Goal: Transaction & Acquisition: Purchase product/service

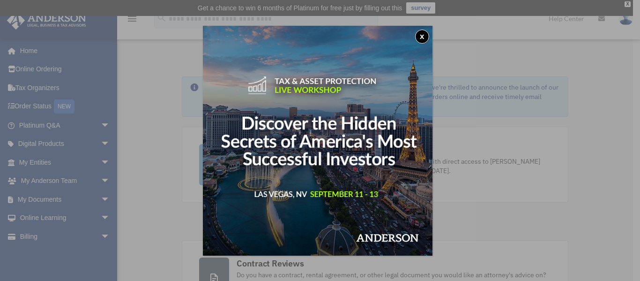
click at [422, 37] on button "x" at bounding box center [422, 37] width 14 height 14
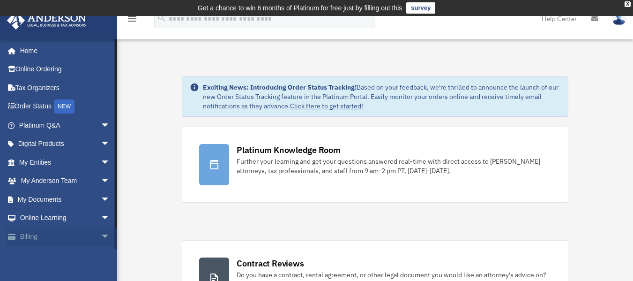
click at [54, 237] on link "Billing arrow_drop_down" at bounding box center [66, 236] width 118 height 19
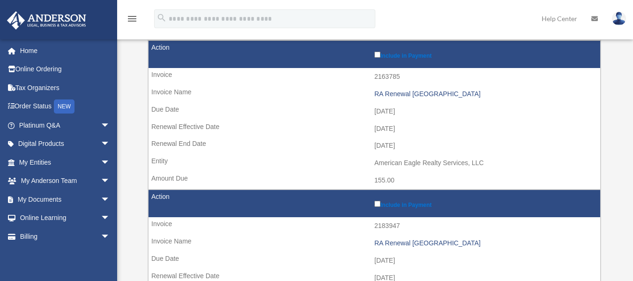
scroll to position [141, 0]
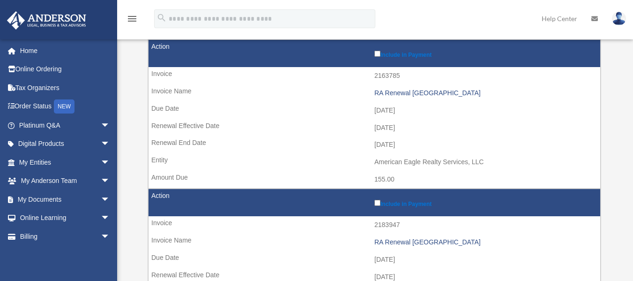
click at [379, 199] on label "Include in Payment" at bounding box center [484, 202] width 221 height 9
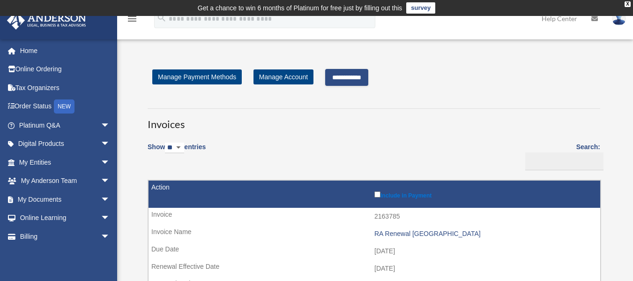
click at [350, 77] on input "**********" at bounding box center [346, 77] width 43 height 17
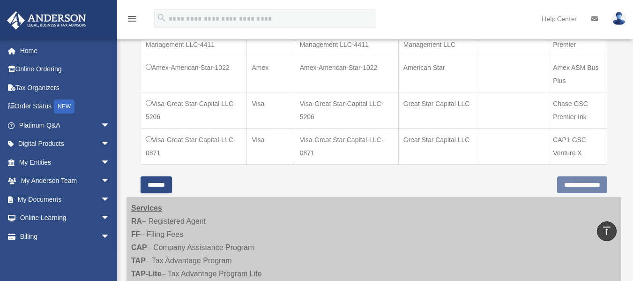
scroll to position [515, 0]
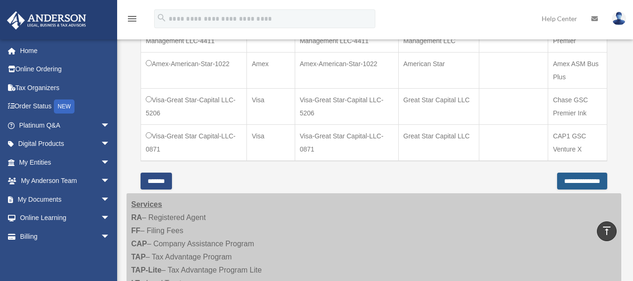
click at [565, 183] on input "**********" at bounding box center [582, 180] width 50 height 17
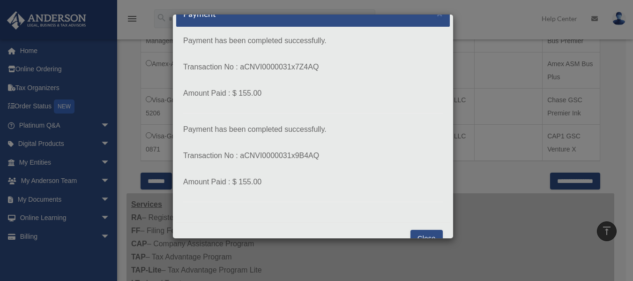
scroll to position [0, 0]
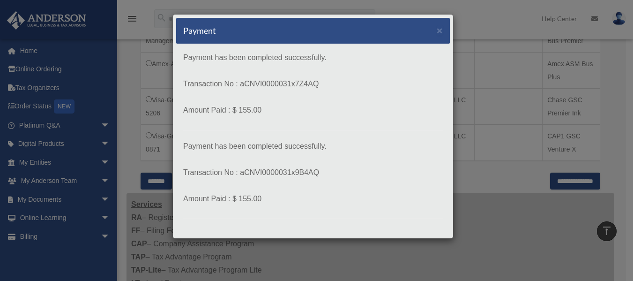
click at [429, 31] on div "Payment ×" at bounding box center [313, 31] width 274 height 26
click at [437, 31] on span "×" at bounding box center [440, 30] width 6 height 11
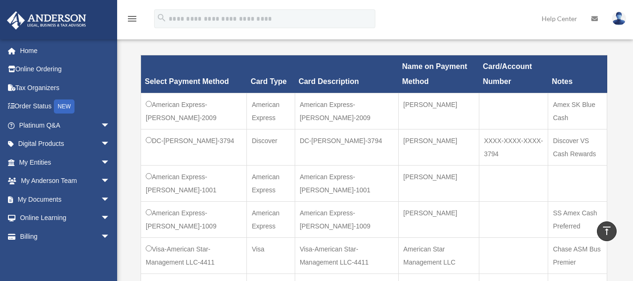
scroll to position [281, 0]
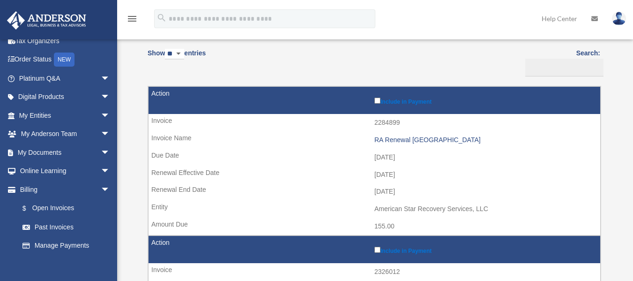
scroll to position [141, 0]
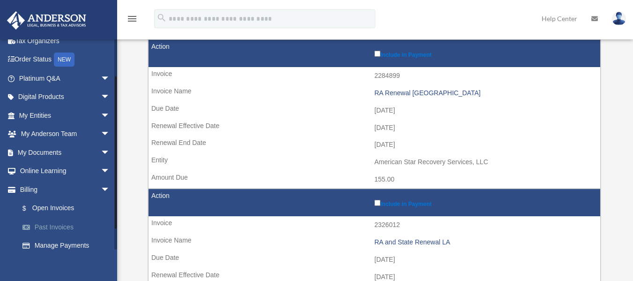
click at [67, 231] on link "Past Invoices" at bounding box center [68, 226] width 111 height 19
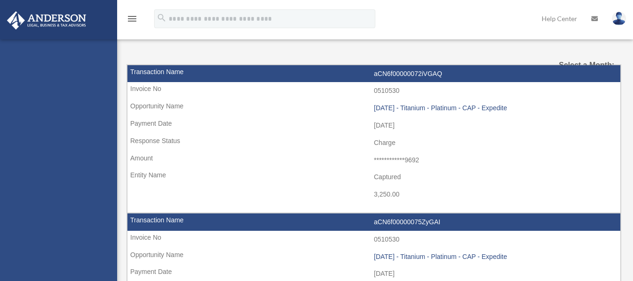
select select
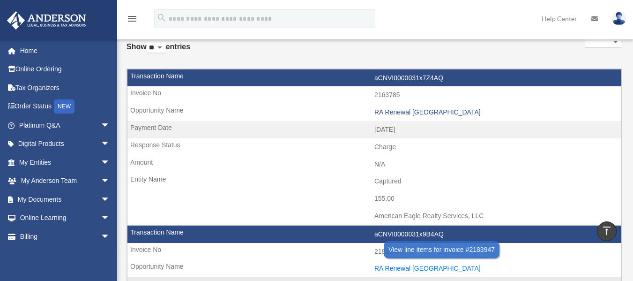
scroll to position [47, 0]
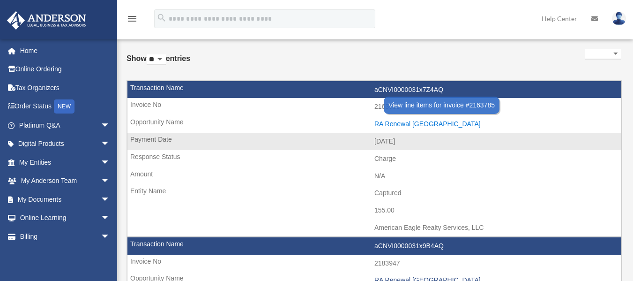
click at [392, 122] on div "RA Renewal NY" at bounding box center [495, 124] width 242 height 8
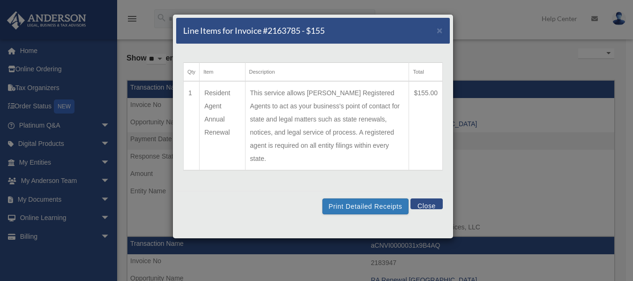
click at [416, 198] on button "Close" at bounding box center [426, 203] width 32 height 11
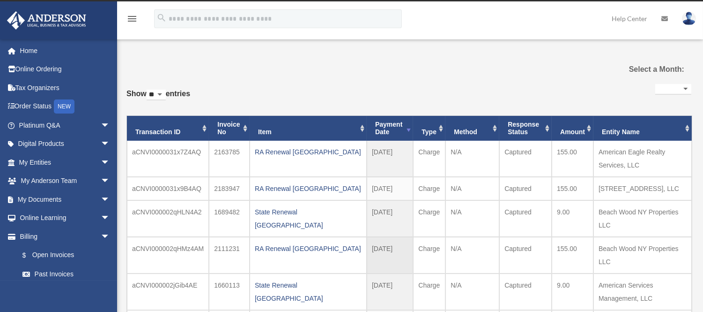
scroll to position [0, 0]
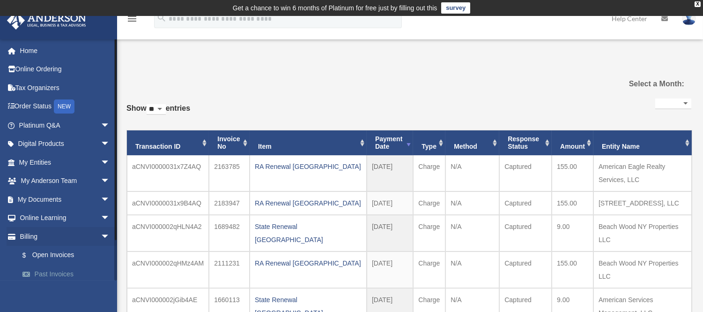
click at [66, 269] on link "Past Invoices" at bounding box center [68, 273] width 111 height 19
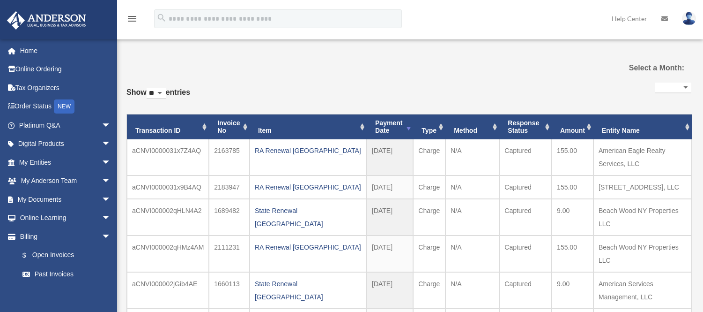
select select
